Goal: Task Accomplishment & Management: Manage account settings

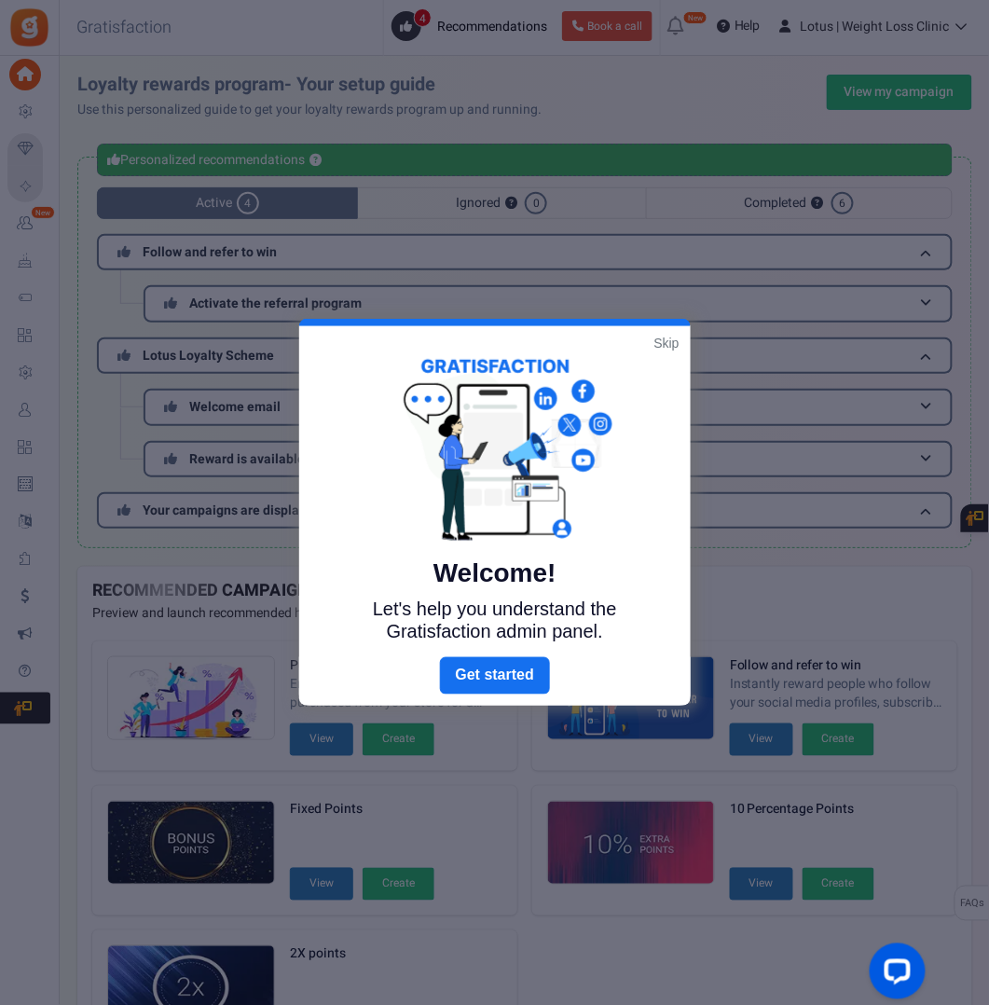
click at [674, 337] on link "Skip" at bounding box center [666, 343] width 25 height 19
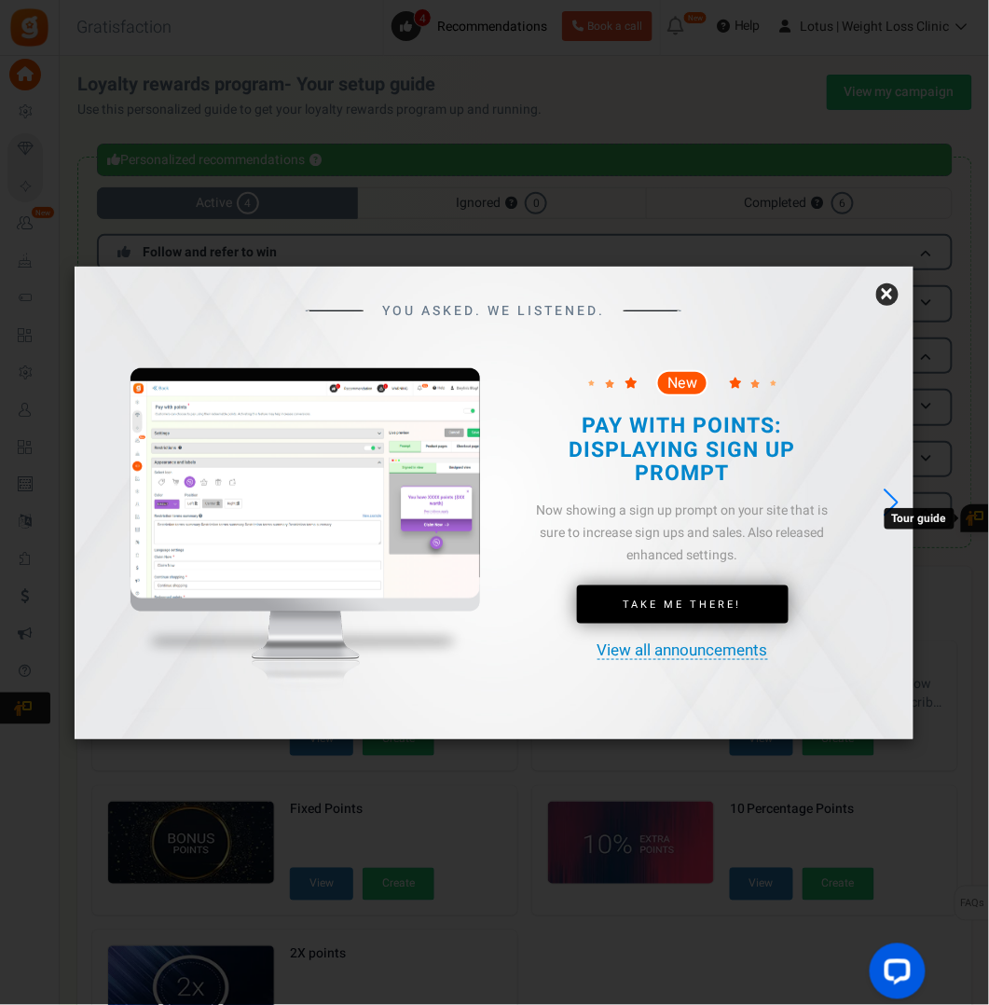
click at [896, 291] on link "×" at bounding box center [887, 294] width 22 height 22
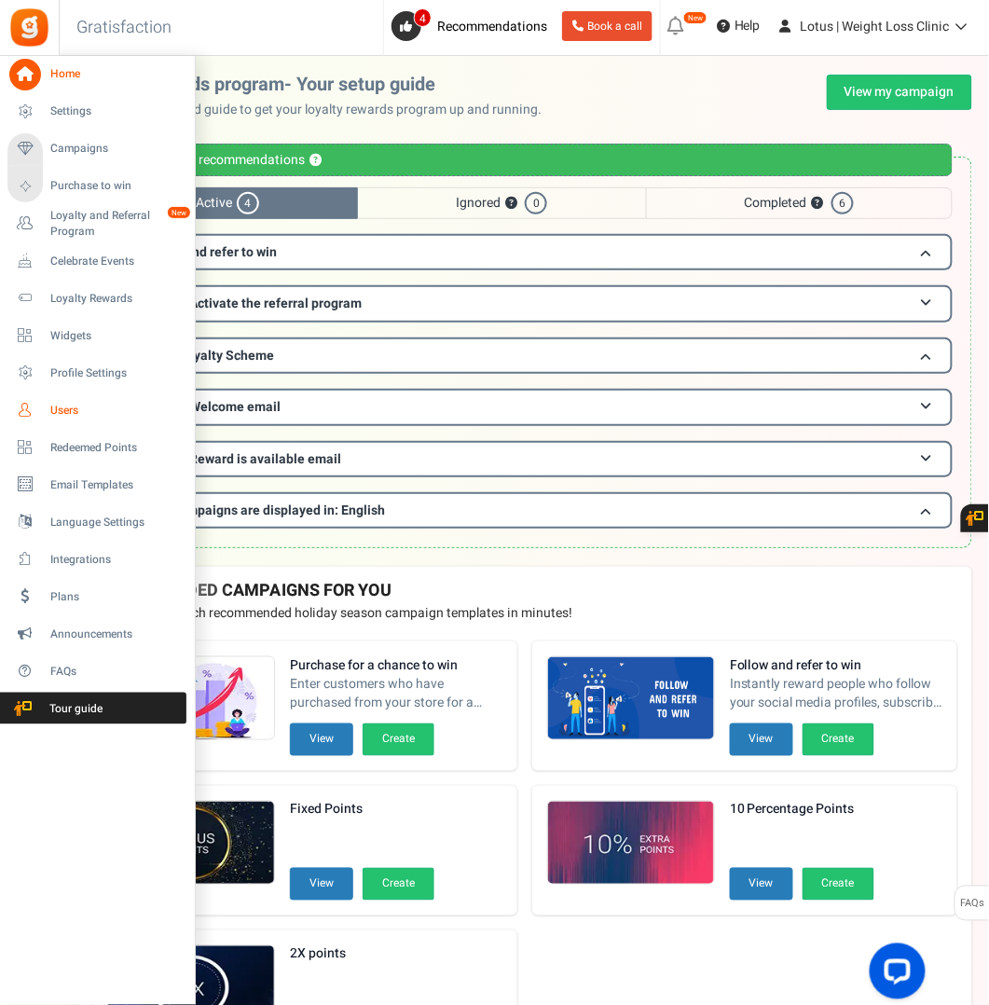
click at [67, 410] on span "Users" at bounding box center [115, 411] width 130 height 16
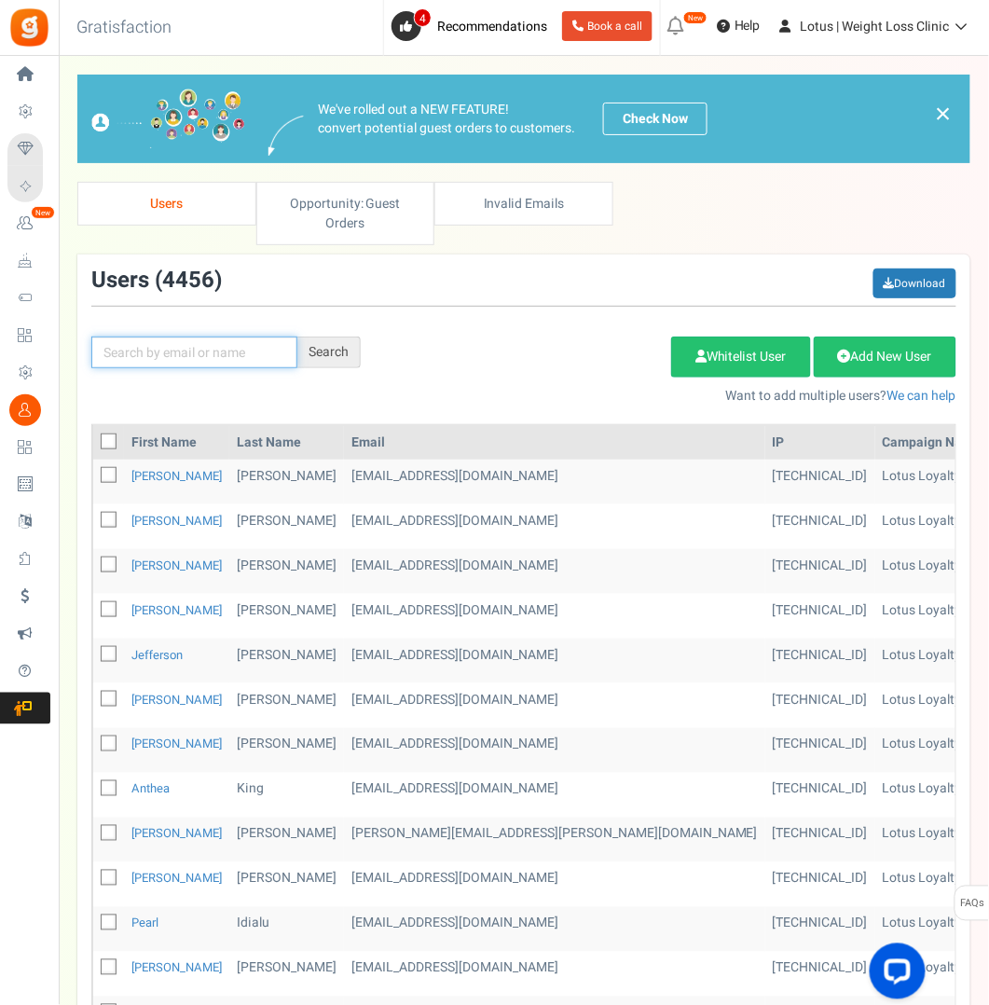
click at [162, 348] on input "text" at bounding box center [194, 352] width 206 height 32
paste input "OM541447145GB"
click at [327, 351] on div "Search" at bounding box center [328, 352] width 63 height 32
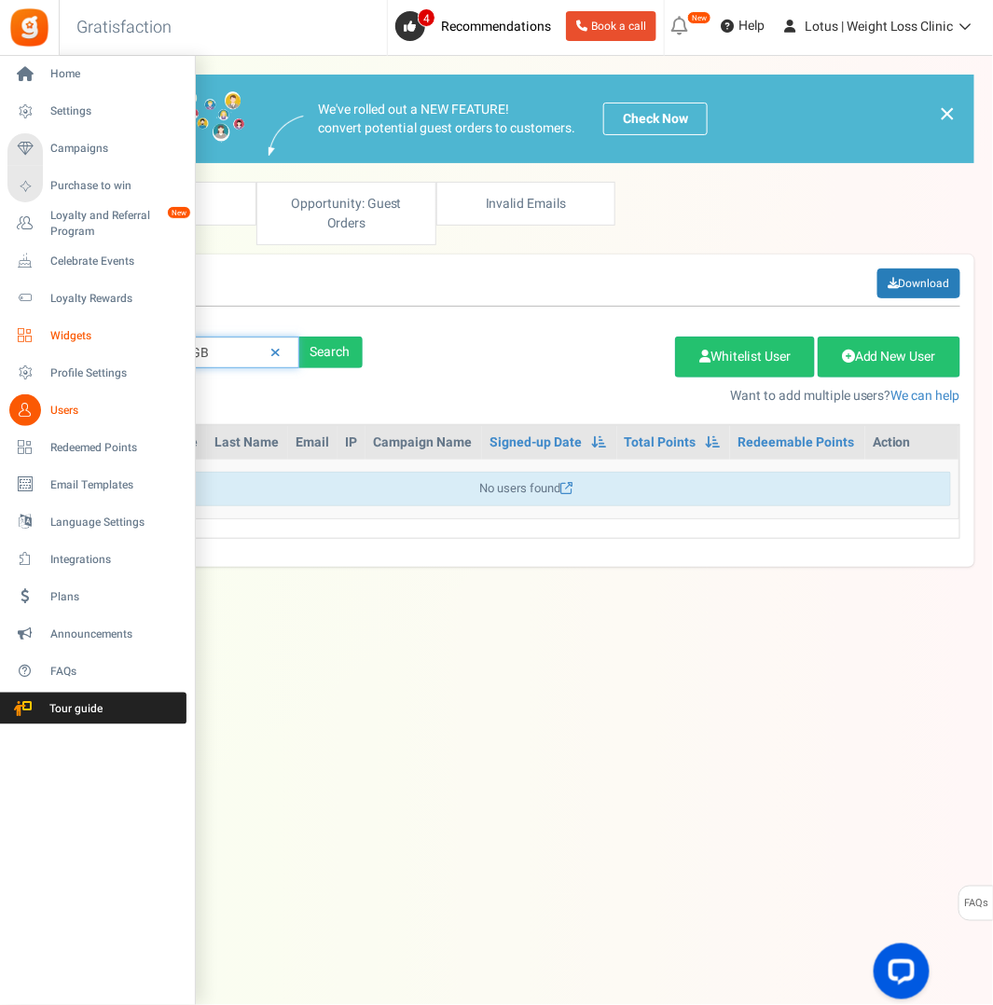
drag, startPoint x: 207, startPoint y: 353, endPoint x: 27, endPoint y: 350, distance: 179.9
click at [27, 350] on div "Home Settings Campaigns Purchase to win Loyalty and Referral Program New Celebr…" at bounding box center [496, 511] width 993 height 911
paste input "[EMAIL_ADDRESS][DOMAIN_NAME]"
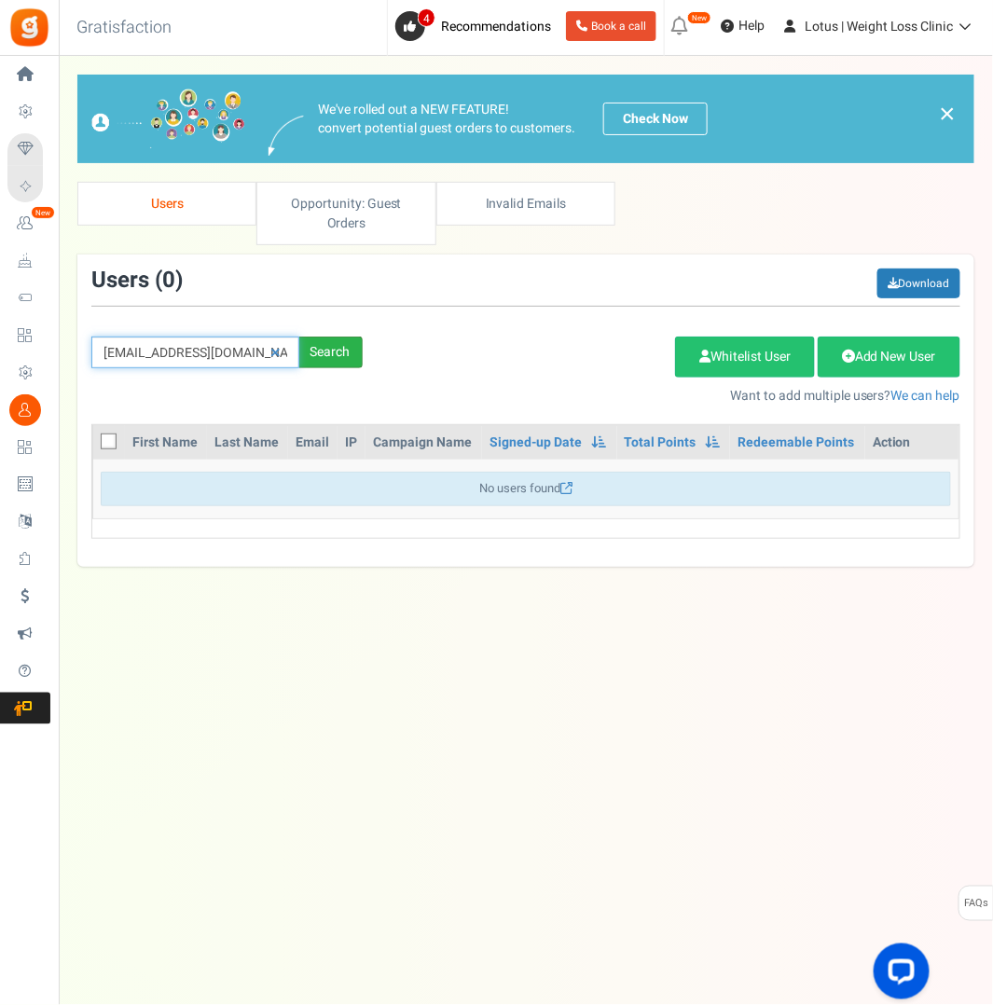
type input "[EMAIL_ADDRESS][DOMAIN_NAME]"
click at [329, 348] on div "Search" at bounding box center [330, 352] width 63 height 32
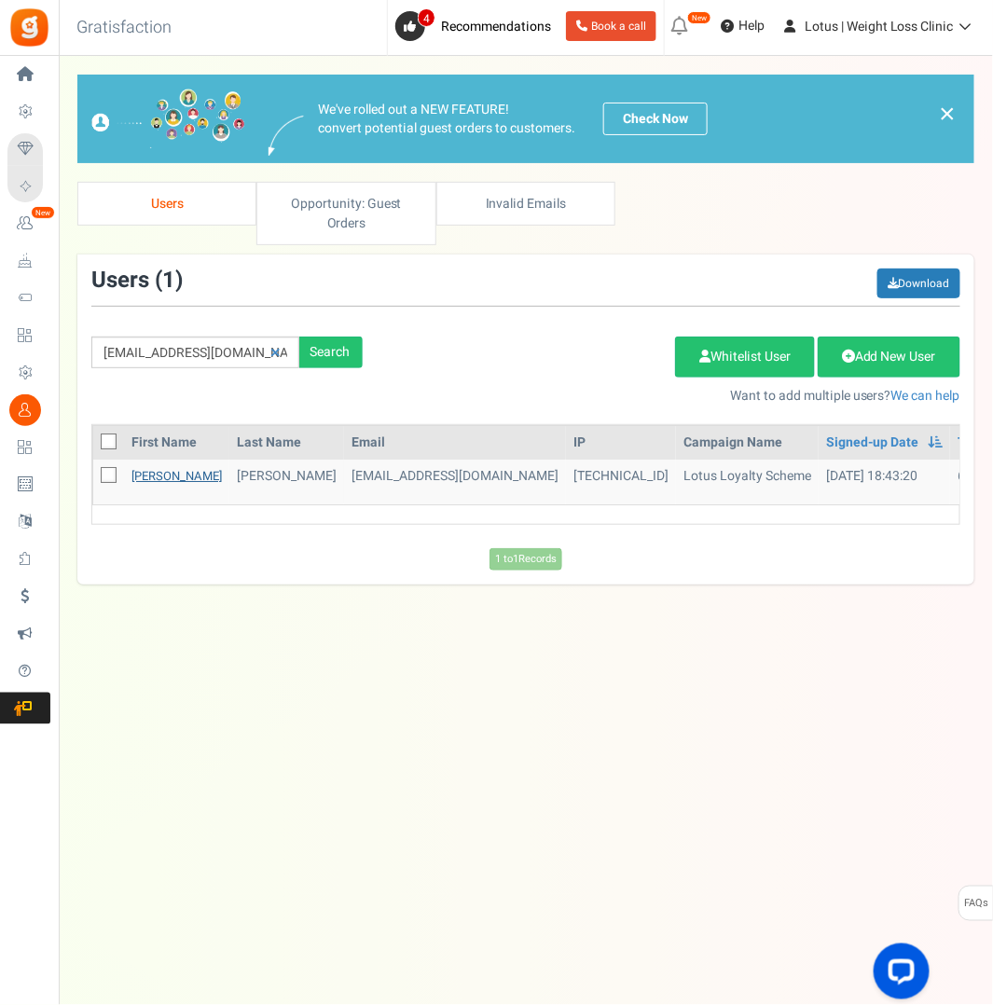
click at [154, 469] on link "[PERSON_NAME]" at bounding box center [176, 476] width 90 height 18
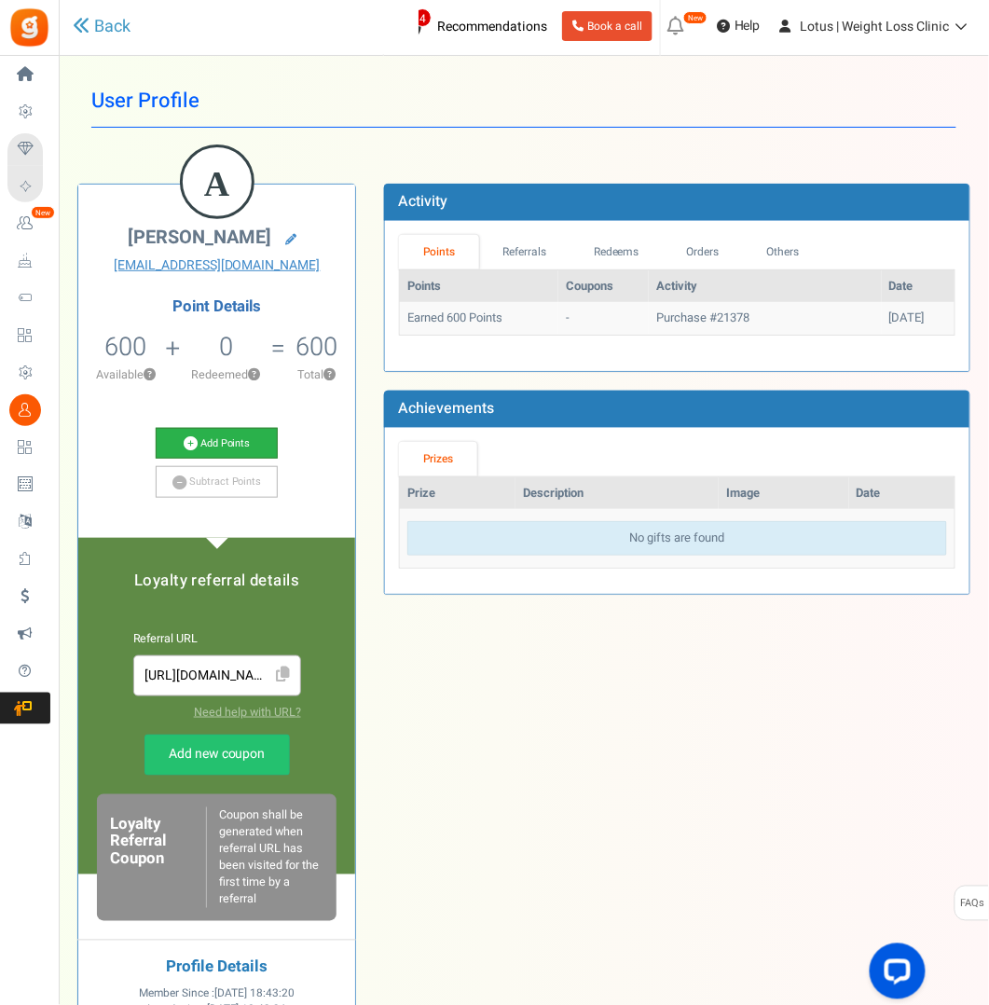
click at [236, 445] on link "Add Points" at bounding box center [217, 444] width 122 height 32
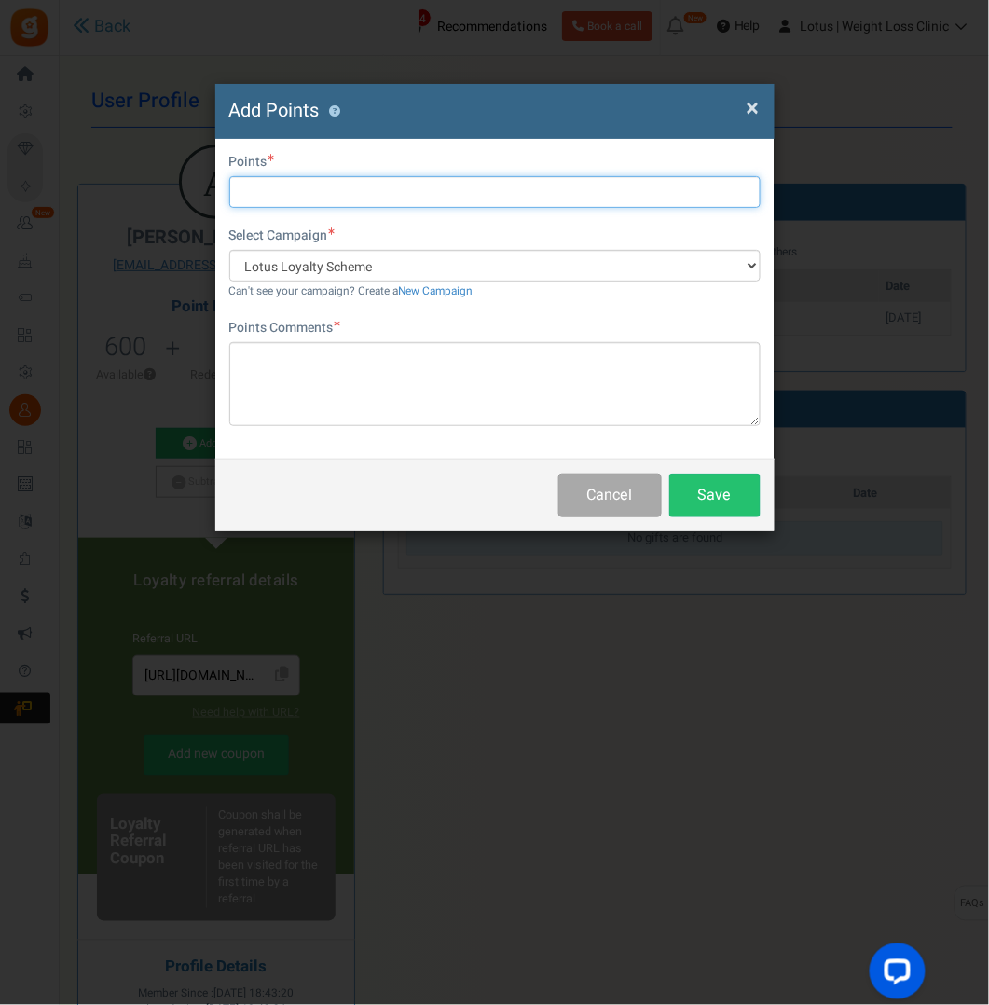
click at [267, 200] on input "text" at bounding box center [494, 192] width 531 height 32
type input "500"
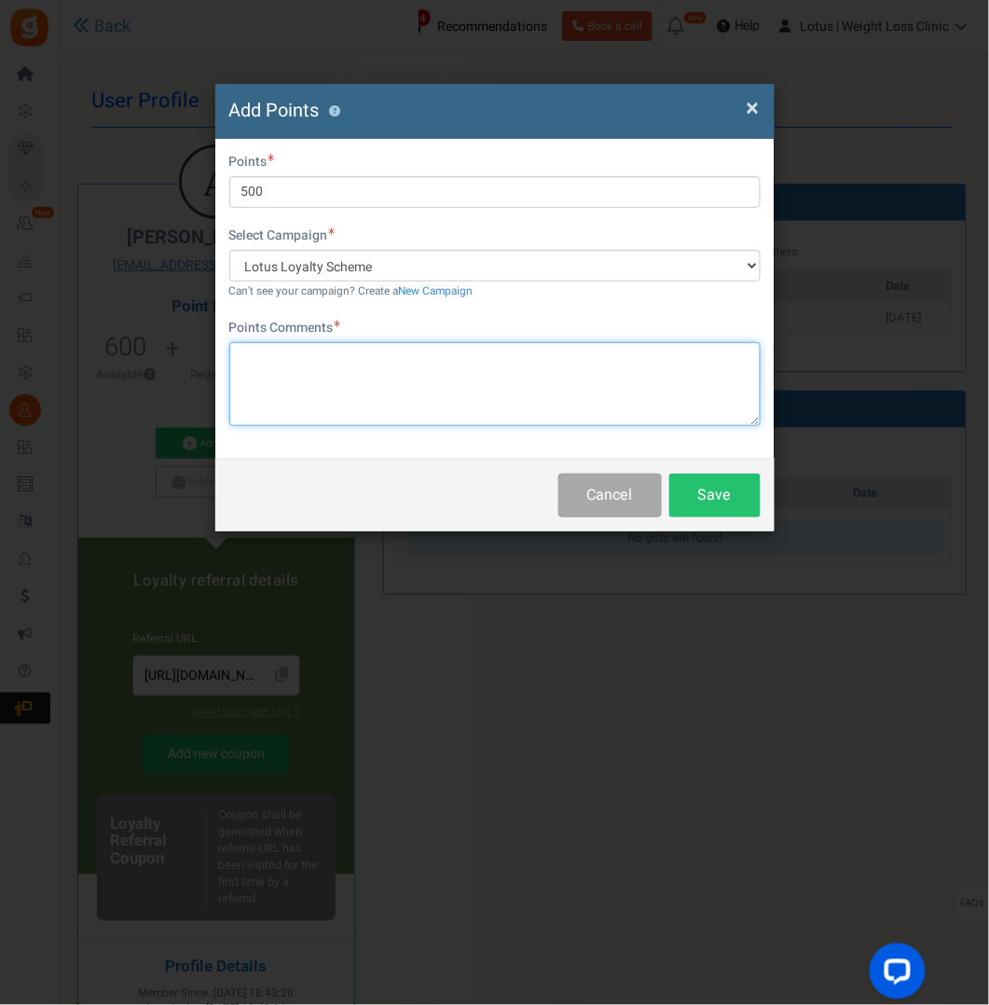
click at [275, 349] on textarea at bounding box center [494, 384] width 531 height 84
type textarea "Dose adjustment credit"
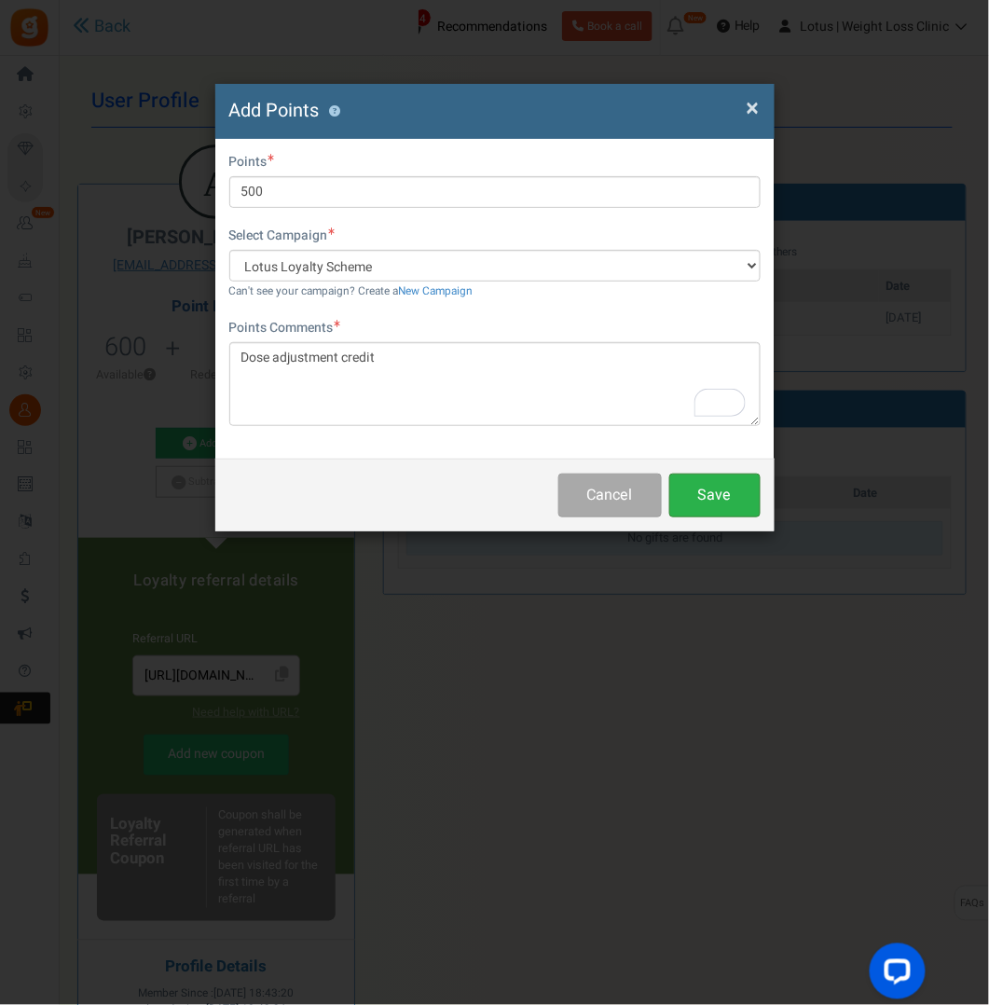
click at [723, 487] on button "Save" at bounding box center [714, 495] width 91 height 44
